Goal: Transaction & Acquisition: Purchase product/service

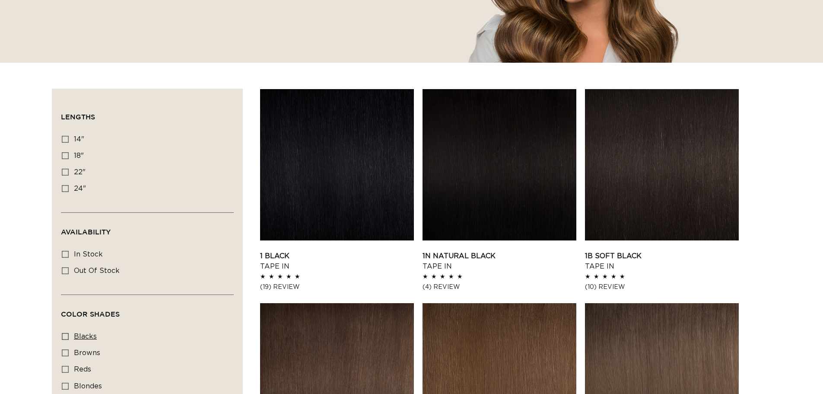
scroll to position [259, 0]
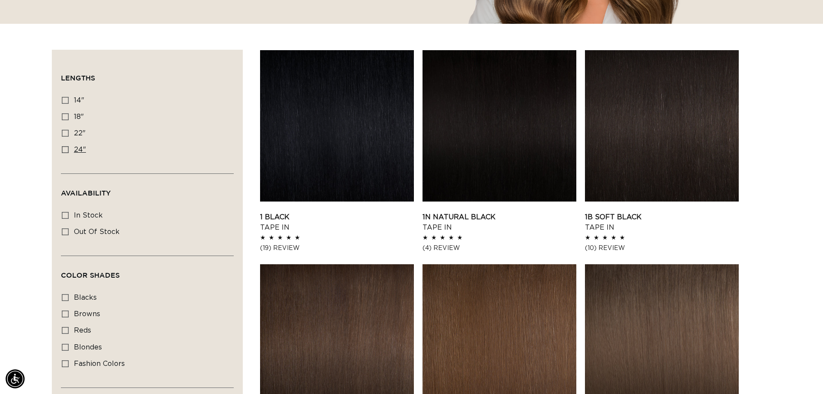
click at [65, 152] on icon at bounding box center [65, 149] width 7 height 7
click at [65, 152] on input "24" 24" (27 products)" at bounding box center [65, 149] width 7 height 7
checkbox input "true"
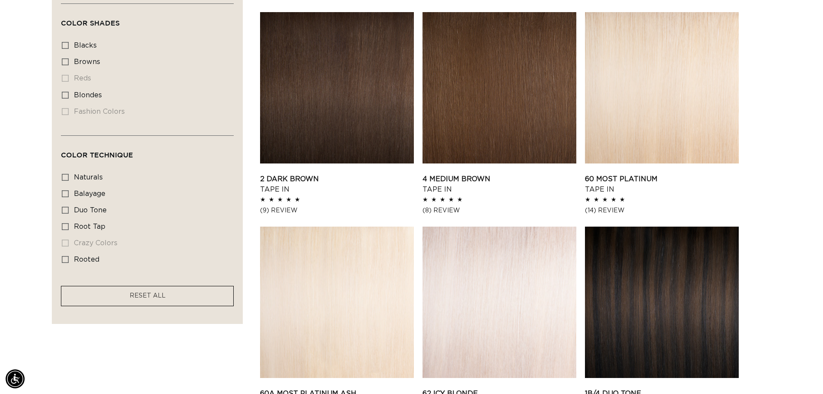
scroll to position [482, 0]
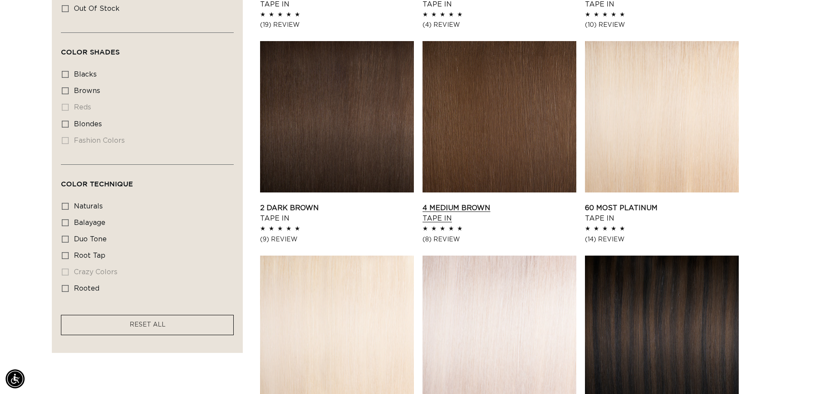
click at [487, 203] on link "4 Medium Brown Tape In" at bounding box center [500, 213] width 154 height 21
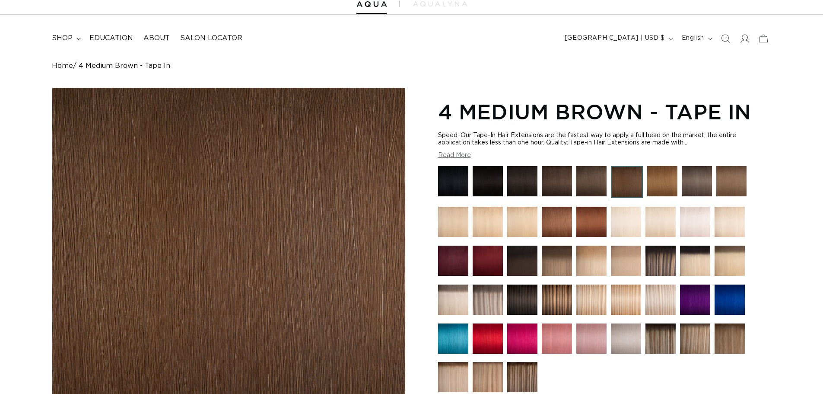
scroll to position [86, 0]
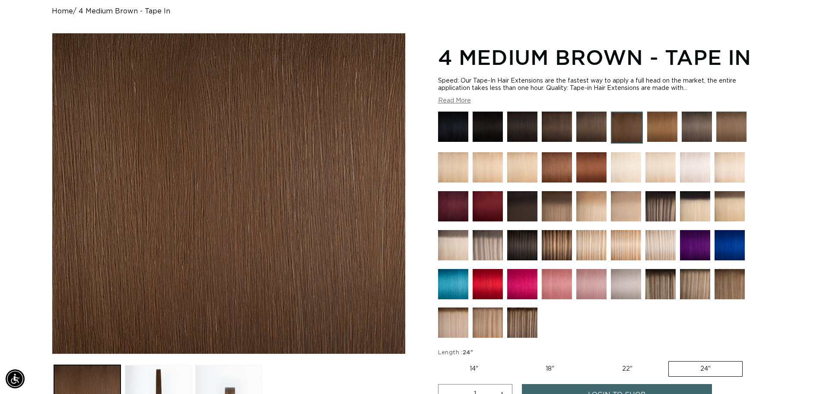
click at [593, 160] on img at bounding box center [592, 167] width 30 height 30
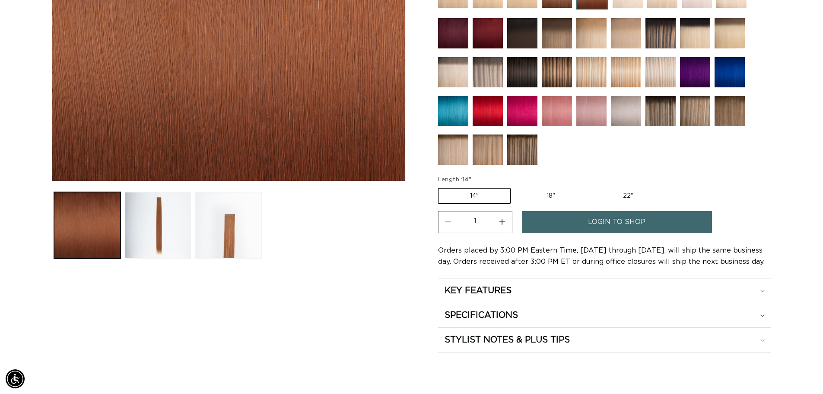
scroll to position [0, 762]
click at [626, 196] on label "22" Variant sold out or unavailable" at bounding box center [628, 195] width 73 height 15
click at [592, 187] on input "22" Variant sold out or unavailable" at bounding box center [591, 186] width 0 height 0
radio input "true"
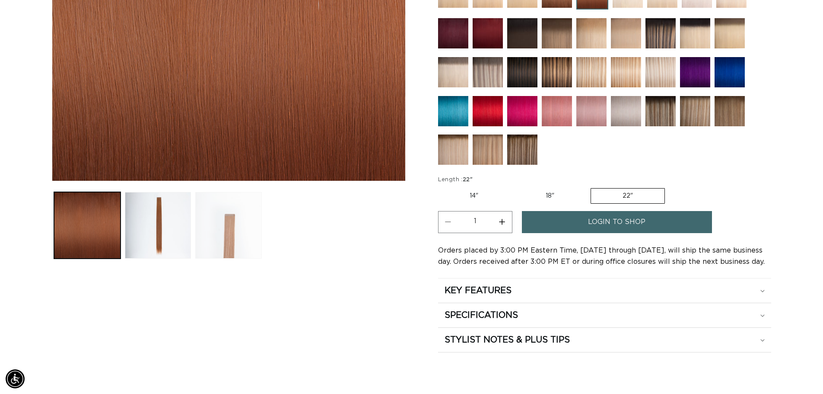
drag, startPoint x: 214, startPoint y: 224, endPoint x: 217, endPoint y: 228, distance: 5.0
click at [214, 224] on button "Load image 3 in gallery view" at bounding box center [228, 225] width 67 height 67
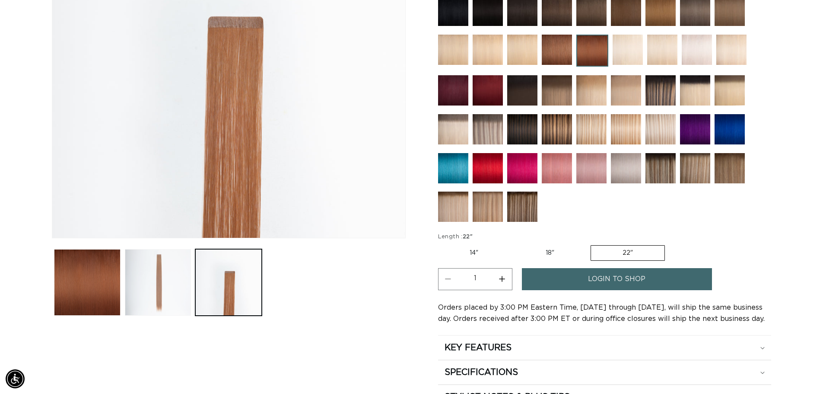
scroll to position [206, 0]
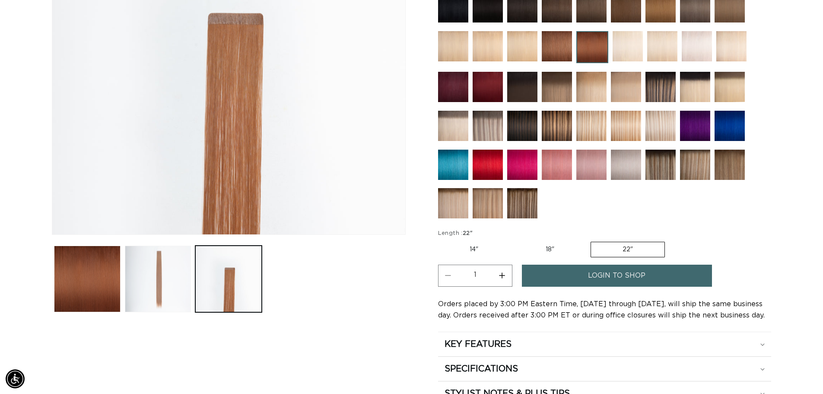
click at [156, 275] on button "Load image 2 in gallery view" at bounding box center [158, 279] width 67 height 67
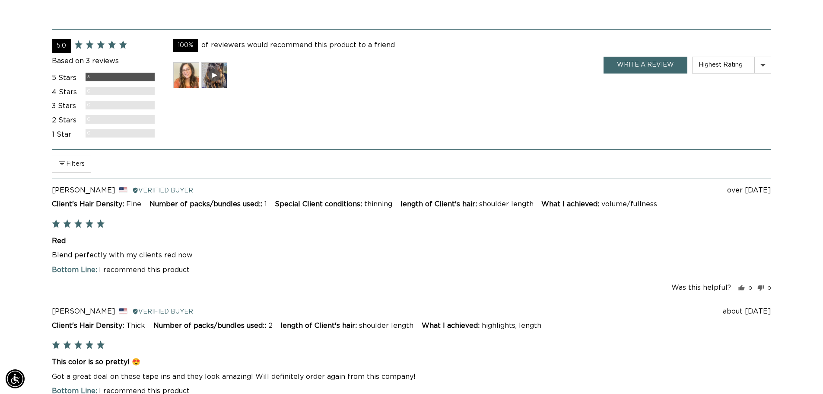
scroll to position [0, 762]
click at [466, 139] on div "100% of reviewers would recommend this product to a friend Customer photos and …" at bounding box center [468, 89] width 608 height 120
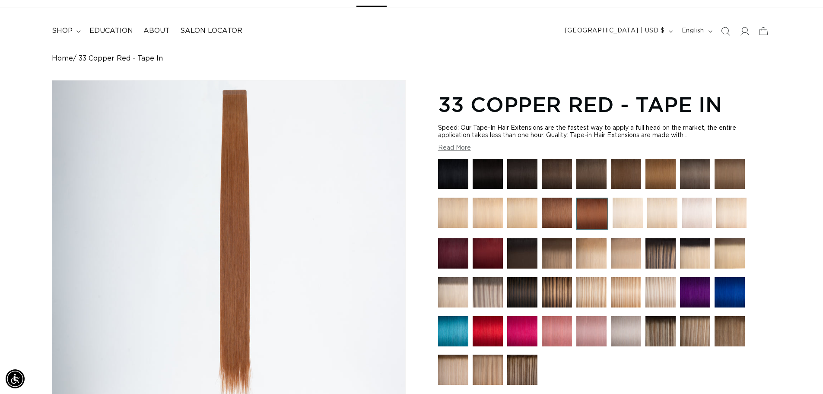
scroll to position [0, 0]
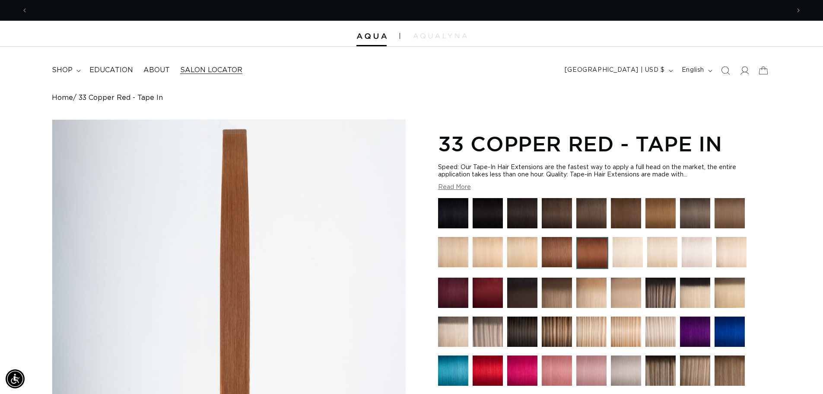
click at [201, 72] on span "Salon Locator" at bounding box center [211, 70] width 62 height 9
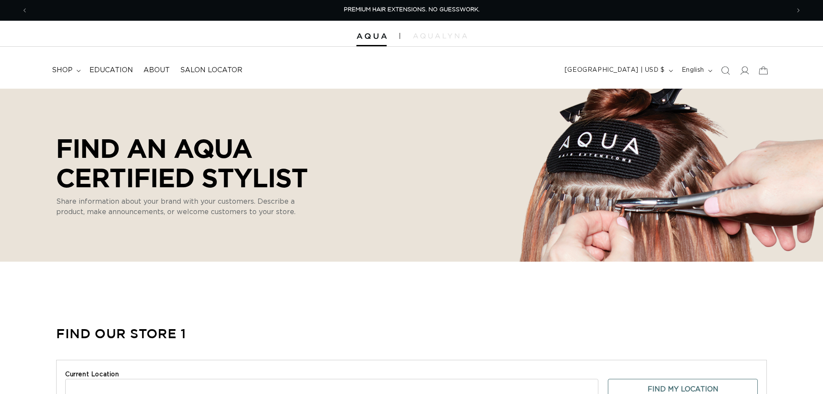
select select "m"
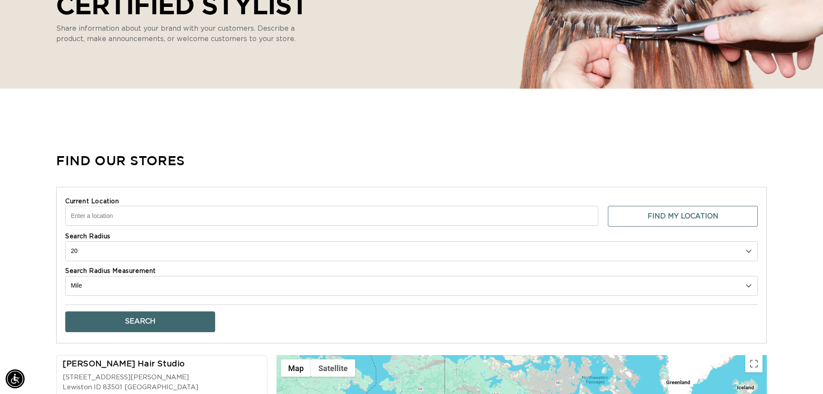
click at [90, 216] on input "Current Location" at bounding box center [331, 216] width 533 height 20
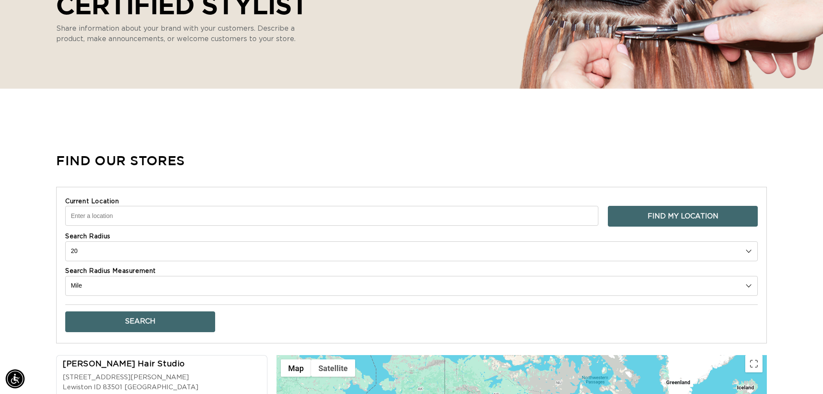
click at [631, 211] on button "Find My Location" at bounding box center [683, 216] width 150 height 21
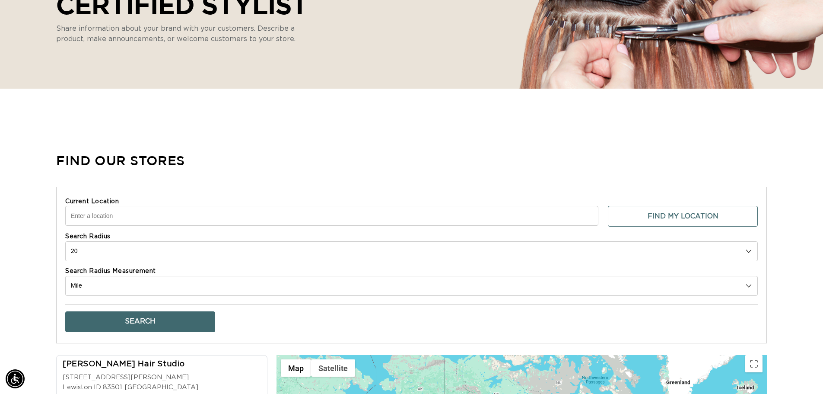
scroll to position [0, 762]
click at [97, 225] on input "Current Location" at bounding box center [331, 216] width 533 height 20
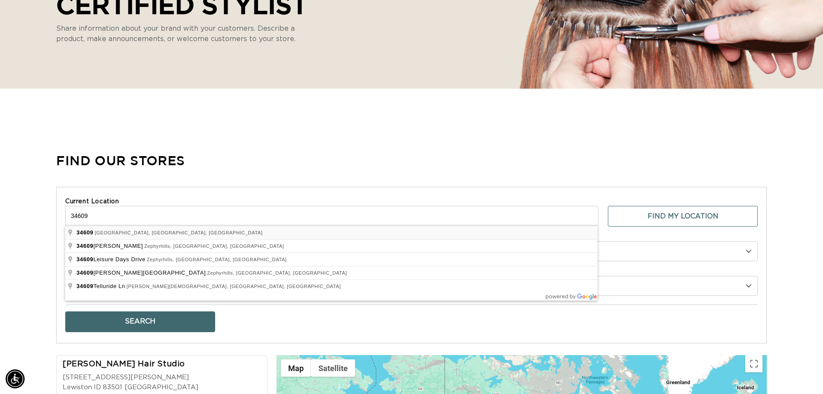
scroll to position [0, 1524]
type input "Spring Hill, FL 34609, USA"
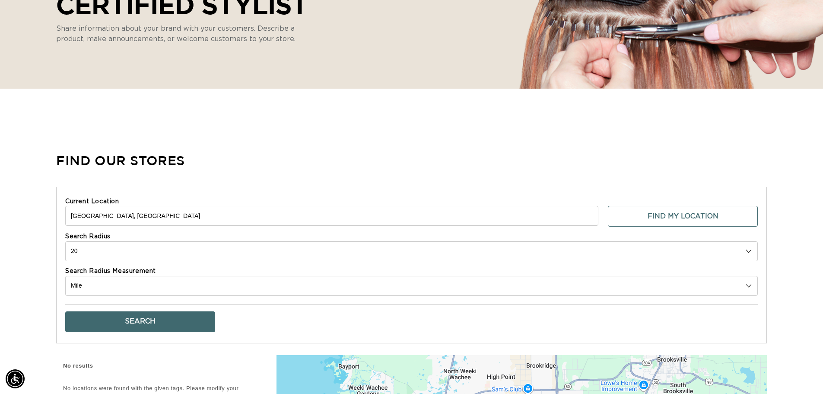
click at [143, 324] on button "Search" at bounding box center [140, 321] width 150 height 21
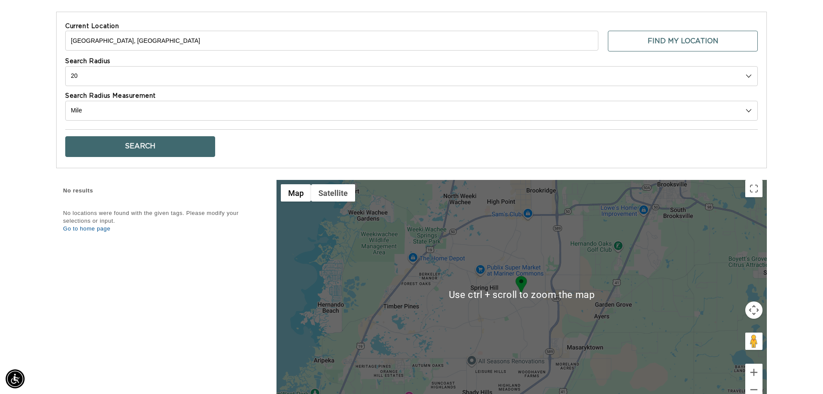
scroll to position [216, 0]
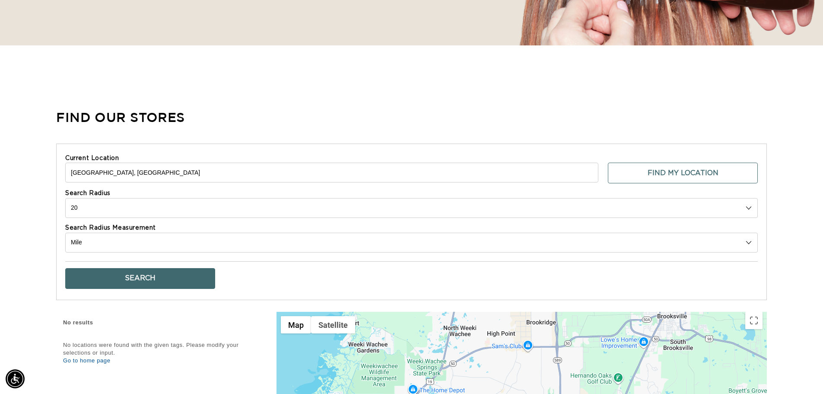
click at [152, 271] on button "Search" at bounding box center [140, 278] width 150 height 21
click at [90, 209] on select "10 20 30 40 No Limit" at bounding box center [411, 208] width 693 height 20
select select "30"
click at [65, 198] on select "10 20 30 40 No Limit" at bounding box center [411, 208] width 693 height 20
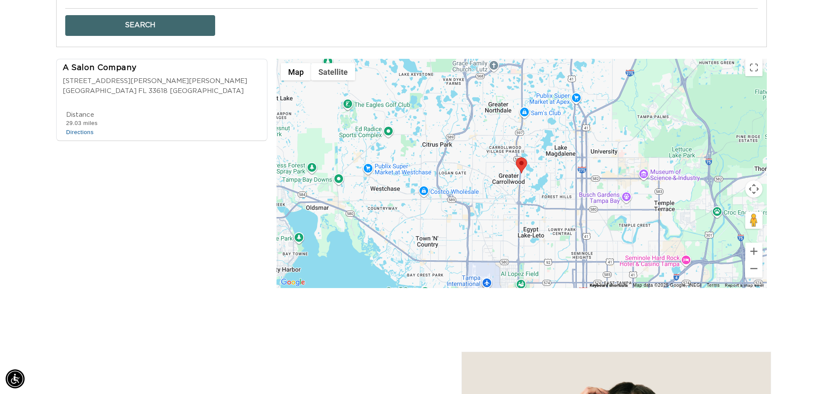
scroll to position [0, 1524]
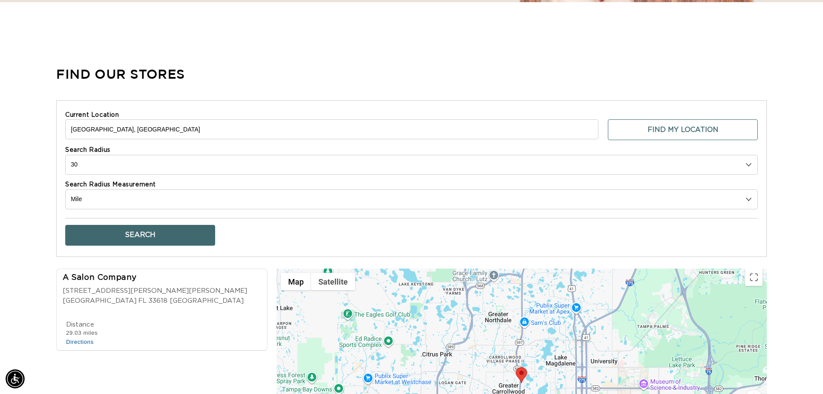
click at [117, 273] on div "A Salon Company" at bounding box center [155, 278] width 185 height 12
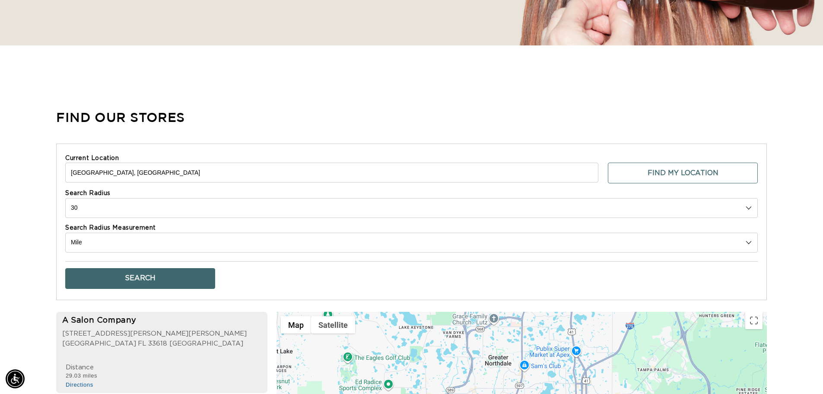
scroll to position [0, 0]
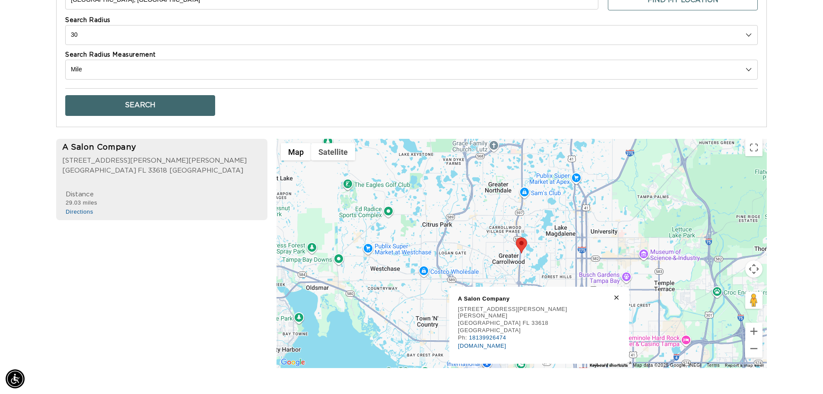
click at [119, 133] on div "Find Our Stores Current Location Spring Hill, FL 34609, USA Find My Location Se…" at bounding box center [411, 151] width 711 height 455
click at [111, 150] on div "A Salon Company" at bounding box center [154, 148] width 185 height 12
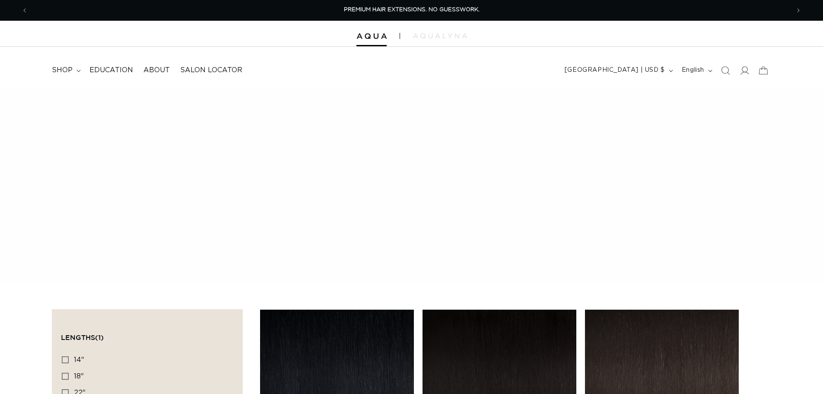
scroll to position [482, 0]
